Goal: Task Accomplishment & Management: Manage account settings

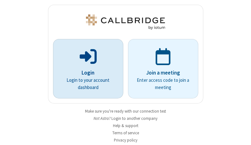
click at [86, 72] on p "Login" at bounding box center [88, 73] width 53 height 8
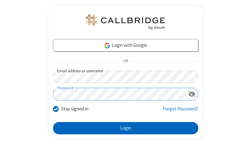
click at [123, 128] on button "Login" at bounding box center [125, 128] width 145 height 13
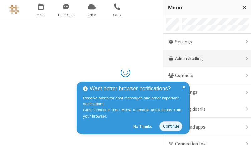
click at [205, 59] on link "Admin & billing" at bounding box center [207, 58] width 88 height 17
